Goal: Obtain resource: Obtain resource

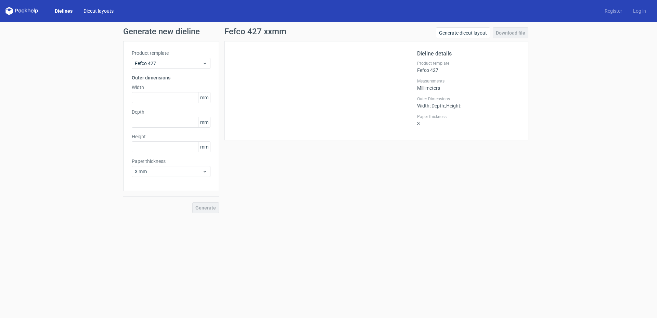
click at [95, 12] on link "Diecut layouts" at bounding box center [98, 11] width 41 height 7
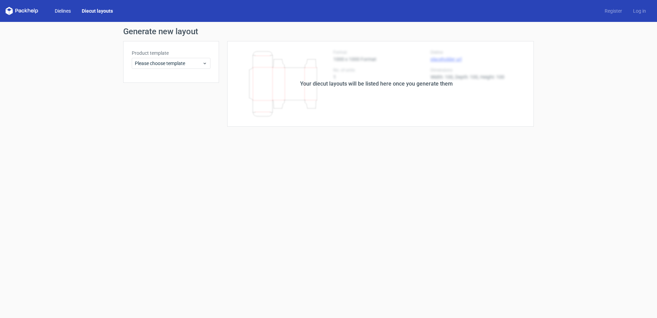
click at [56, 12] on link "Dielines" at bounding box center [62, 11] width 27 height 7
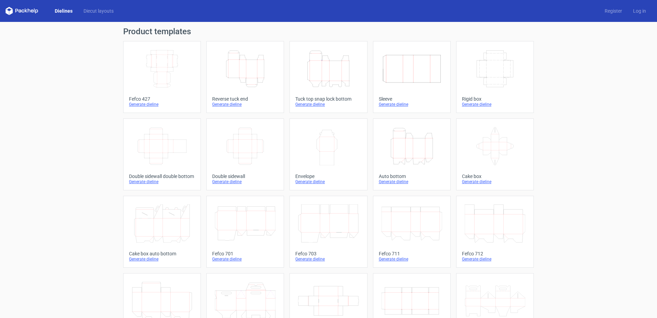
click at [333, 77] on icon "Height Depth Width" at bounding box center [328, 69] width 61 height 38
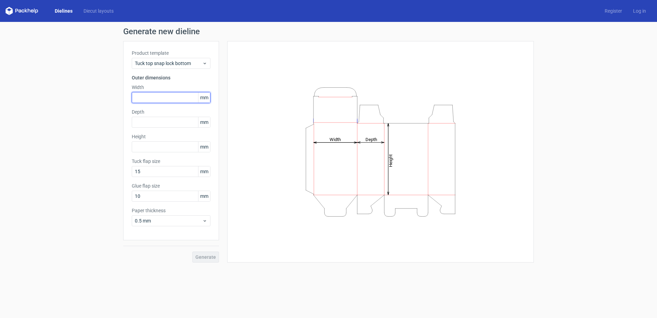
click at [169, 100] on input "text" at bounding box center [171, 97] width 79 height 11
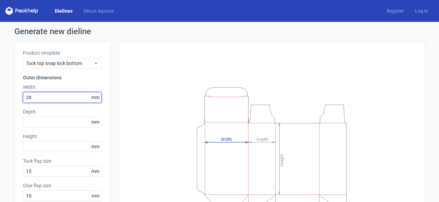
type input "28"
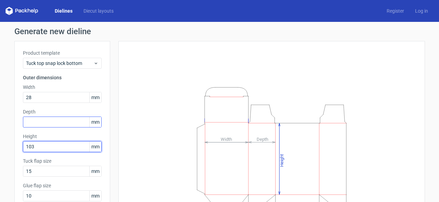
type input "103"
click at [51, 119] on input "text" at bounding box center [62, 122] width 79 height 11
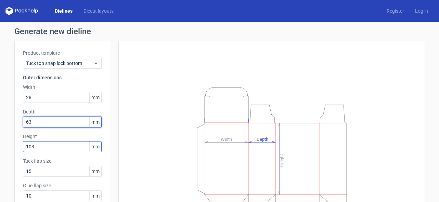
type input "63"
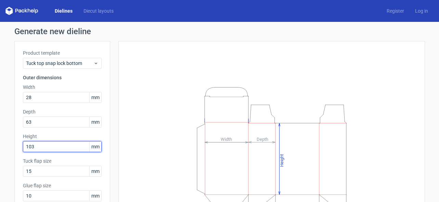
click at [56, 148] on input "103" at bounding box center [62, 146] width 79 height 11
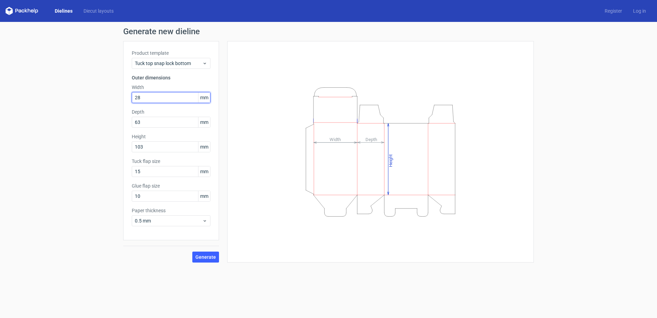
click at [178, 99] on input "28" at bounding box center [171, 97] width 79 height 11
click at [171, 171] on input "15" at bounding box center [171, 171] width 79 height 11
click at [175, 196] on input "10" at bounding box center [171, 196] width 79 height 11
click at [186, 220] on span "0.5 mm" at bounding box center [168, 220] width 67 height 7
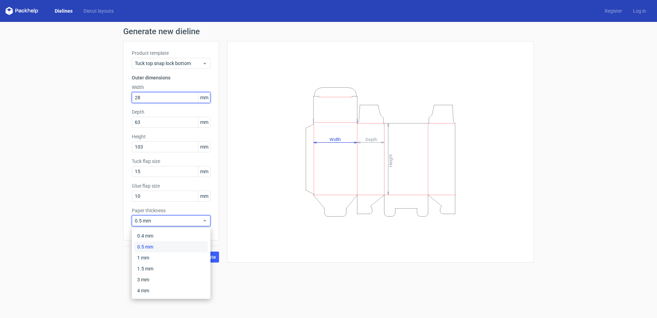
click at [176, 103] on input "28" at bounding box center [171, 97] width 79 height 11
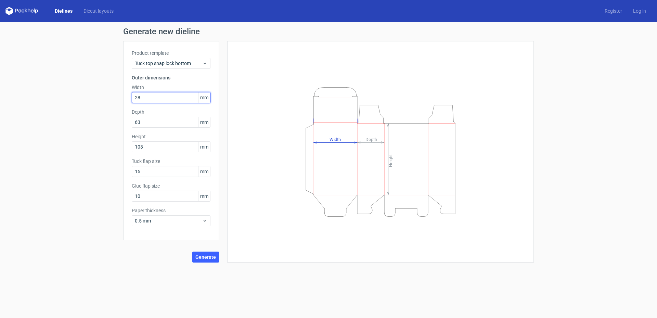
click at [177, 98] on input "28" at bounding box center [171, 97] width 79 height 11
drag, startPoint x: 208, startPoint y: 257, endPoint x: 226, endPoint y: 216, distance: 44.8
click at [226, 216] on div "Product template Tuck top snap lock bottom Outer dimensions Width 28 mm Depth 6…" at bounding box center [328, 151] width 411 height 221
click at [75, 208] on div "Generate new dieline Product template Tuck top snap lock bottom Outer dimension…" at bounding box center [328, 145] width 657 height 246
click at [214, 260] on button "Generate" at bounding box center [205, 257] width 27 height 11
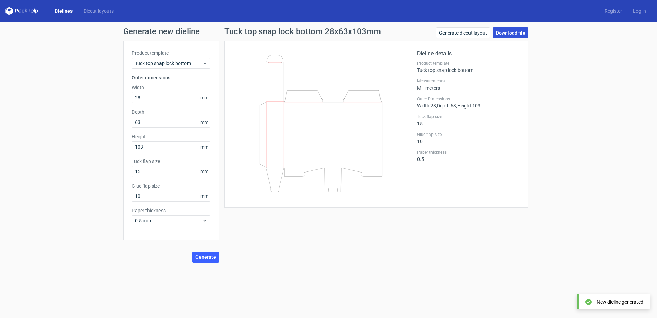
click at [509, 31] on link "Download file" at bounding box center [511, 32] width 36 height 11
click at [153, 99] on input "28" at bounding box center [171, 97] width 79 height 11
click at [150, 197] on input "10" at bounding box center [171, 196] width 79 height 11
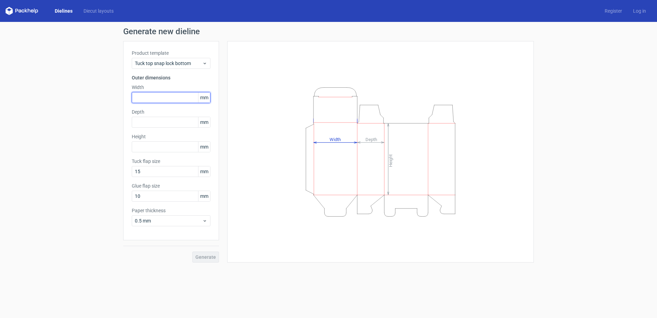
click at [161, 94] on input "text" at bounding box center [171, 97] width 79 height 11
click at [151, 146] on input "text" at bounding box center [171, 146] width 79 height 11
type input "103"
click at [150, 122] on input "text" at bounding box center [171, 122] width 79 height 11
type input "63"
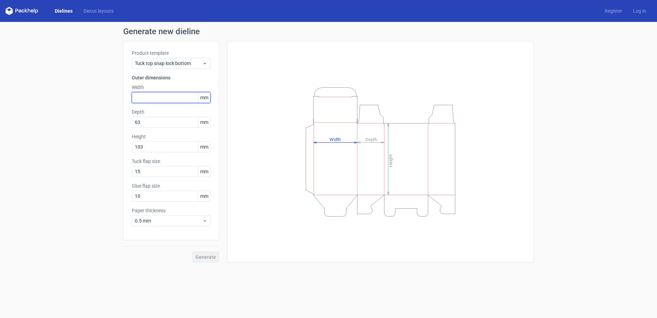
click at [166, 94] on input "text" at bounding box center [171, 97] width 79 height 11
click at [165, 124] on input "63" at bounding box center [171, 122] width 79 height 11
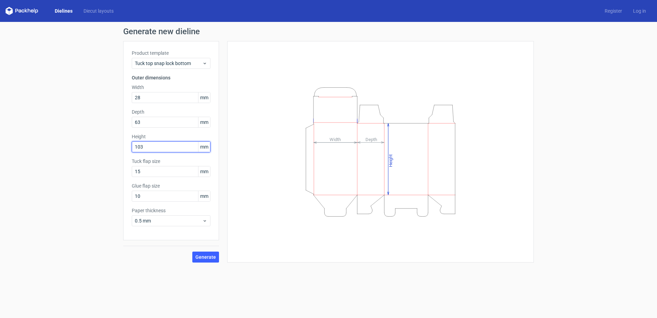
click at [167, 148] on input "103" at bounding box center [171, 146] width 79 height 11
click at [183, 121] on input "63" at bounding box center [171, 122] width 79 height 11
click at [182, 200] on input "10" at bounding box center [171, 196] width 79 height 11
click at [179, 215] on div "Paper thickness 0.5 mm" at bounding box center [171, 216] width 79 height 19
click at [179, 218] on span "0.5 mm" at bounding box center [168, 220] width 67 height 7
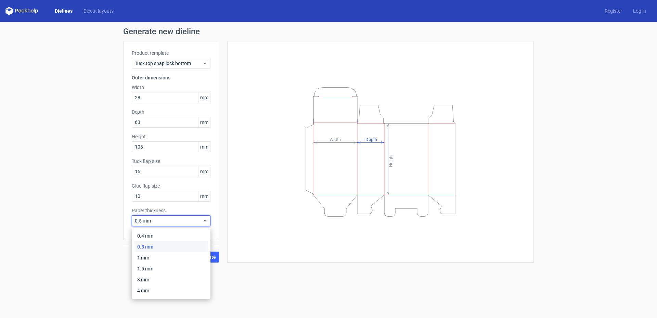
click at [0, 192] on div "Generate new dieline Product template Tuck top snap lock bottom Outer dimension…" at bounding box center [328, 145] width 657 height 246
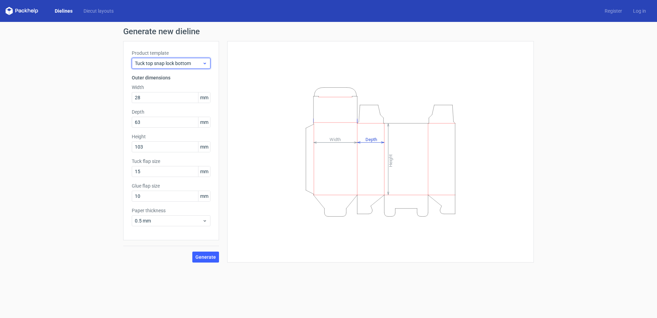
click at [185, 64] on span "Tuck top snap lock bottom" at bounding box center [168, 63] width 67 height 7
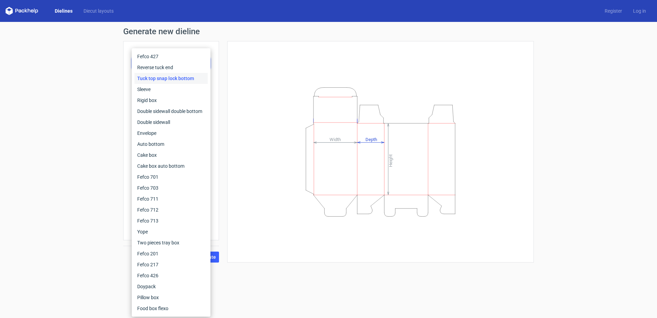
click at [185, 75] on div "Tuck top snap lock bottom" at bounding box center [171, 78] width 73 height 11
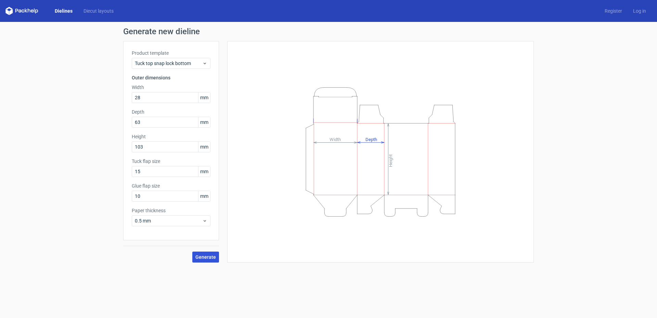
click at [213, 257] on span "Generate" at bounding box center [205, 257] width 21 height 5
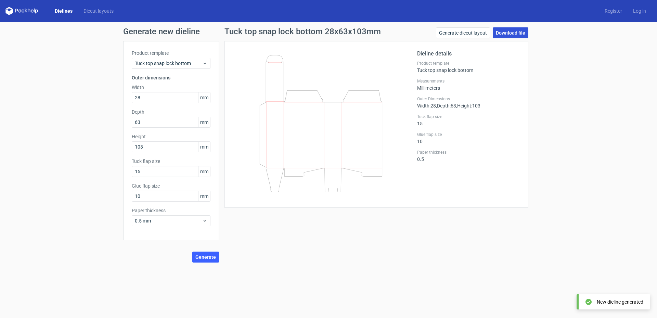
click at [507, 31] on link "Download file" at bounding box center [511, 32] width 36 height 11
click at [164, 100] on input "28" at bounding box center [171, 97] width 79 height 11
drag, startPoint x: 166, startPoint y: 96, endPoint x: 129, endPoint y: 96, distance: 37.7
click at [129, 96] on div "Product template Tuck top snap lock bottom Outer dimensions Width 28 mm Depth 6…" at bounding box center [171, 140] width 96 height 199
type input "63"
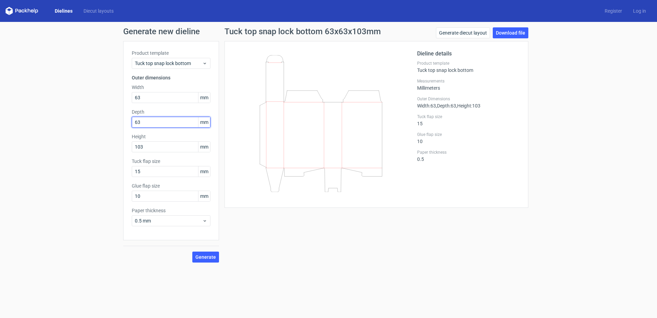
drag, startPoint x: 148, startPoint y: 124, endPoint x: 130, endPoint y: 121, distance: 18.1
click at [130, 121] on div "Product template Tuck top snap lock bottom Outer dimensions Width 63 mm Depth 6…" at bounding box center [171, 140] width 96 height 199
type input "28"
click at [165, 151] on input "103" at bounding box center [171, 146] width 79 height 11
click at [169, 122] on input "28" at bounding box center [171, 122] width 79 height 11
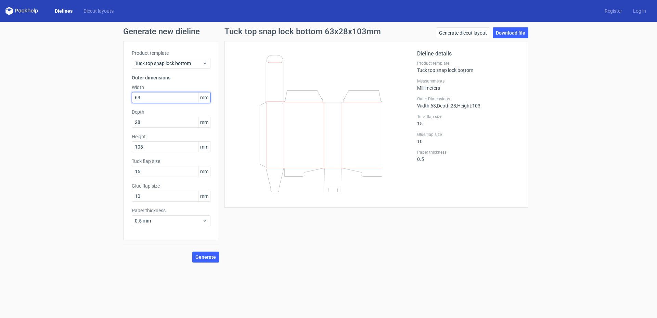
click at [169, 100] on input "63" at bounding box center [171, 97] width 79 height 11
click at [178, 64] on span "Tuck top snap lock bottom" at bounding box center [168, 63] width 67 height 7
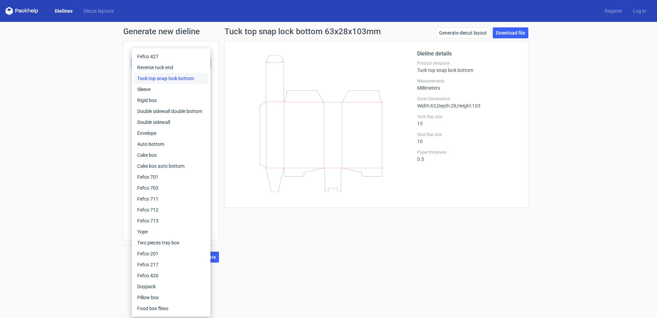
click at [181, 77] on div "Tuck top snap lock bottom" at bounding box center [171, 78] width 73 height 11
